Goal: Task Accomplishment & Management: Manage account settings

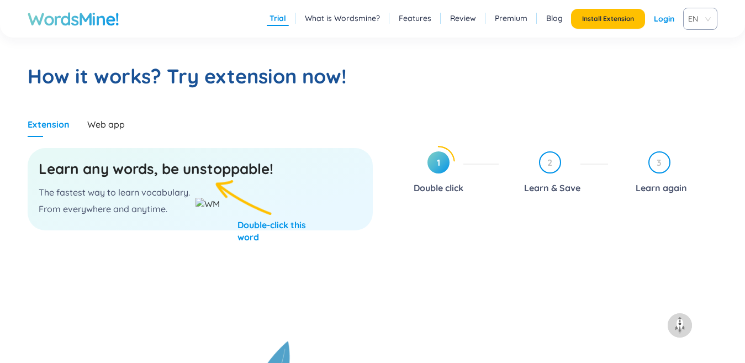
scroll to position [552, 0]
click at [154, 203] on p "From everywhere and anytime." at bounding box center [200, 209] width 323 height 12
drag, startPoint x: 181, startPoint y: 192, endPoint x: 24, endPoint y: 192, distance: 157.4
click at [27, 192] on section "How it works? Try extension now! Extension Web app Learn any words, be unstoppa…" at bounding box center [372, 180] width 745 height 323
click at [38, 204] on img at bounding box center [40, 204] width 24 height 12
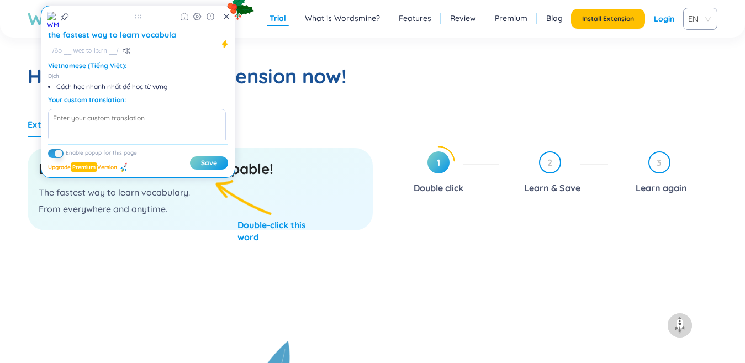
click at [299, 103] on section "How it works? Try extension now! Extension Web app Learn any words, be unstoppa…" at bounding box center [372, 180] width 745 height 323
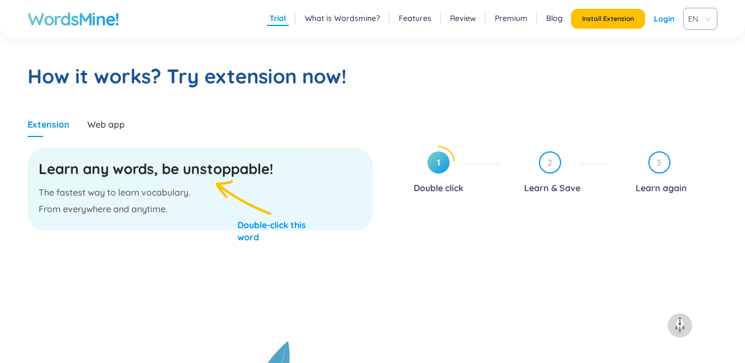
click at [210, 213] on p "From everywhere and anytime." at bounding box center [200, 209] width 323 height 12
click at [210, 212] on p "From everywhere and anytime." at bounding box center [200, 209] width 323 height 12
click at [192, 158] on div "Learn any words, be unstoppable! The fastest way to learn vocabulary. From ever…" at bounding box center [200, 189] width 345 height 82
click at [193, 161] on h3 "Learn any words, be unstoppable!" at bounding box center [200, 169] width 323 height 20
click at [193, 172] on h3 "Learn any words, be unstoppable!" at bounding box center [200, 169] width 323 height 20
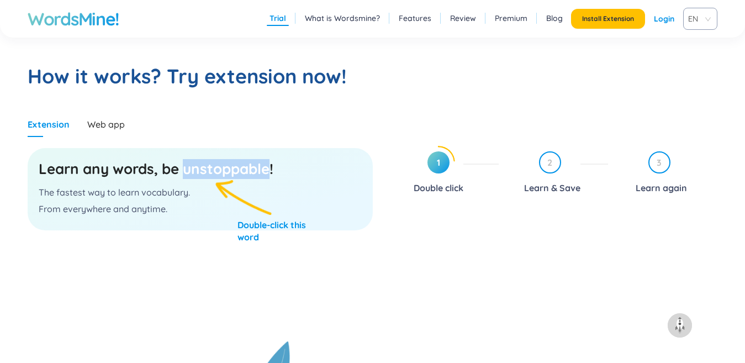
click at [194, 173] on h3 "Learn any words, be unstoppable!" at bounding box center [200, 169] width 323 height 20
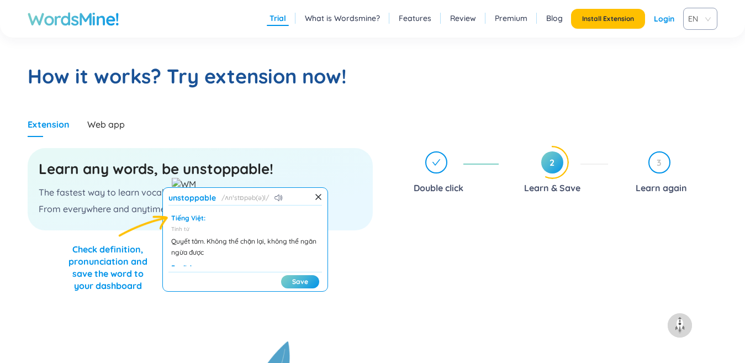
click at [350, 194] on p "The fastest way to learn vocabulary." at bounding box center [200, 192] width 323 height 12
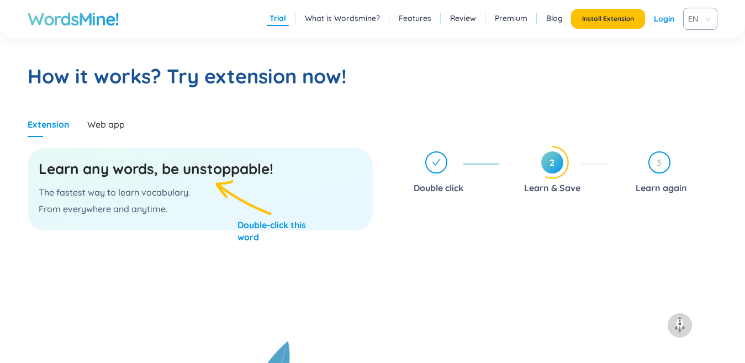
click at [555, 162] on span "2" at bounding box center [552, 162] width 22 height 22
click at [242, 215] on div "Learn any words, be unstoppable! The fastest way to learn vocabulary. From ever…" at bounding box center [200, 189] width 345 height 82
click at [200, 197] on p "The fastest way to learn vocabulary." at bounding box center [200, 192] width 323 height 12
click at [211, 176] on h3 "Learn any words, be unstoppable!" at bounding box center [200, 169] width 323 height 20
click at [212, 172] on h3 "Learn any words, be unstoppable!" at bounding box center [200, 169] width 323 height 20
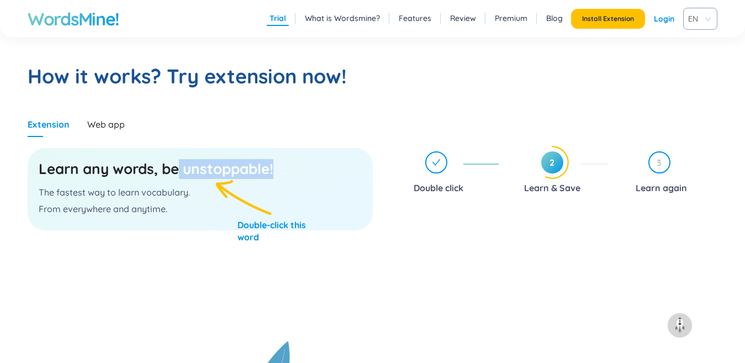
drag, startPoint x: 273, startPoint y: 168, endPoint x: 174, endPoint y: 172, distance: 98.9
click at [175, 172] on h3 "Learn any words, be unstoppable!" at bounding box center [200, 169] width 323 height 20
click at [174, 184] on img at bounding box center [180, 184] width 24 height 12
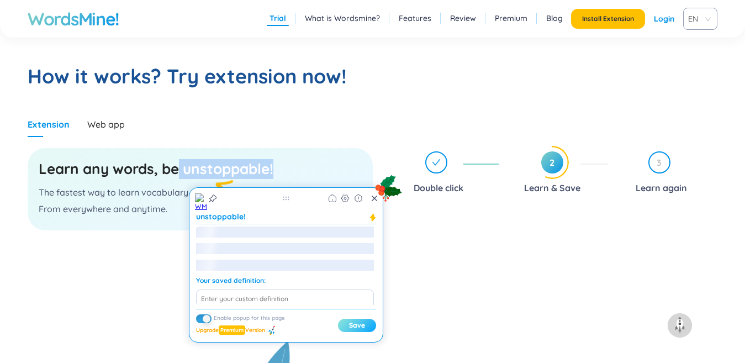
click at [351, 324] on button "Save" at bounding box center [357, 325] width 38 height 13
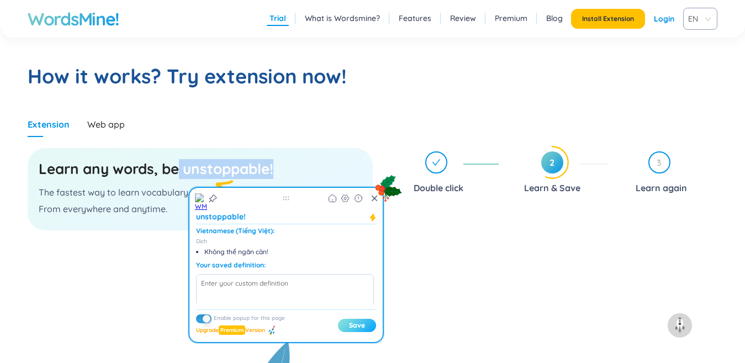
click at [351, 324] on button "Save" at bounding box center [357, 325] width 38 height 13
click at [353, 325] on button "Login" at bounding box center [356, 325] width 40 height 13
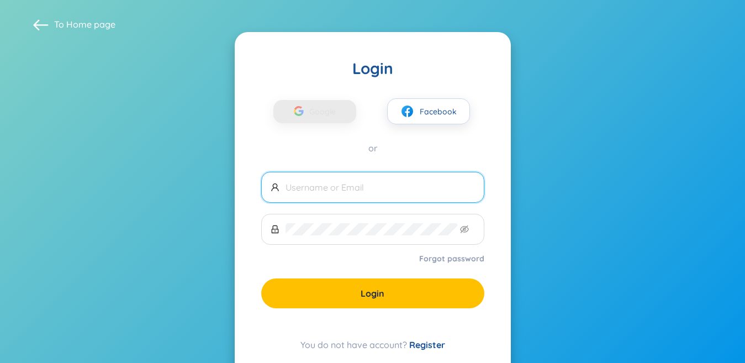
type input "khanhvy"
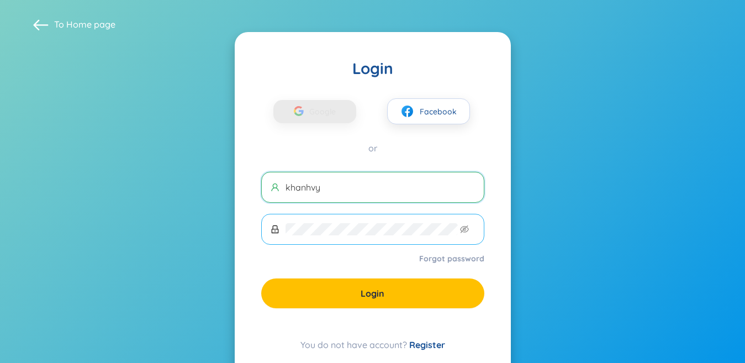
click at [366, 238] on span at bounding box center [372, 229] width 223 height 31
drag, startPoint x: 442, startPoint y: 191, endPoint x: 292, endPoint y: 204, distance: 150.8
click at [289, 204] on form "khanhvy Forgot password Login" at bounding box center [372, 240] width 223 height 136
click at [291, 239] on span at bounding box center [372, 229] width 223 height 31
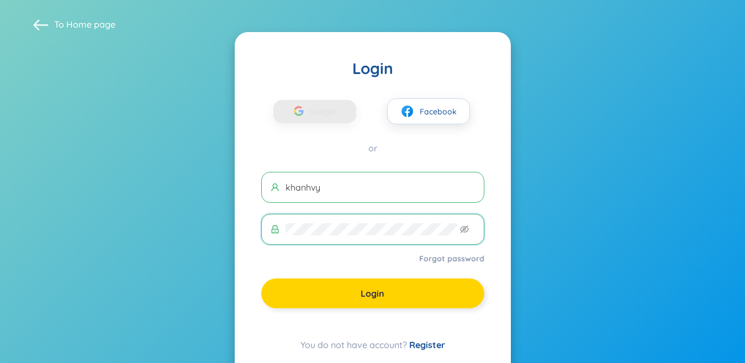
click at [317, 284] on button "Login" at bounding box center [372, 293] width 223 height 30
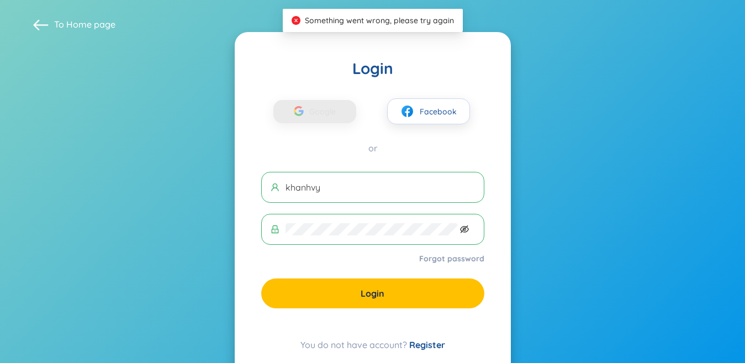
drag, startPoint x: 470, startPoint y: 223, endPoint x: 465, endPoint y: 229, distance: 7.4
click at [470, 224] on span at bounding box center [372, 229] width 223 height 31
click at [465, 229] on icon "eye-invisible" at bounding box center [464, 229] width 9 height 8
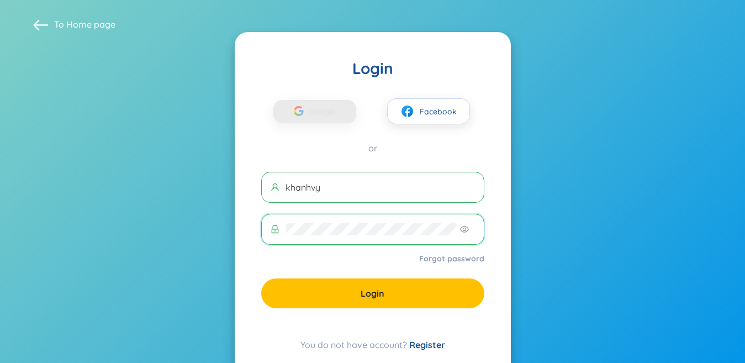
click at [343, 206] on form "khanhvy Forgot password Login" at bounding box center [372, 240] width 223 height 136
drag, startPoint x: 418, startPoint y: 191, endPoint x: 207, endPoint y: 208, distance: 211.8
click at [207, 208] on section "To Home page Login Google Facebook or khanhvy Forgot password Login You do not …" at bounding box center [372, 197] width 745 height 394
